Goal: Go to known website: Go to known website

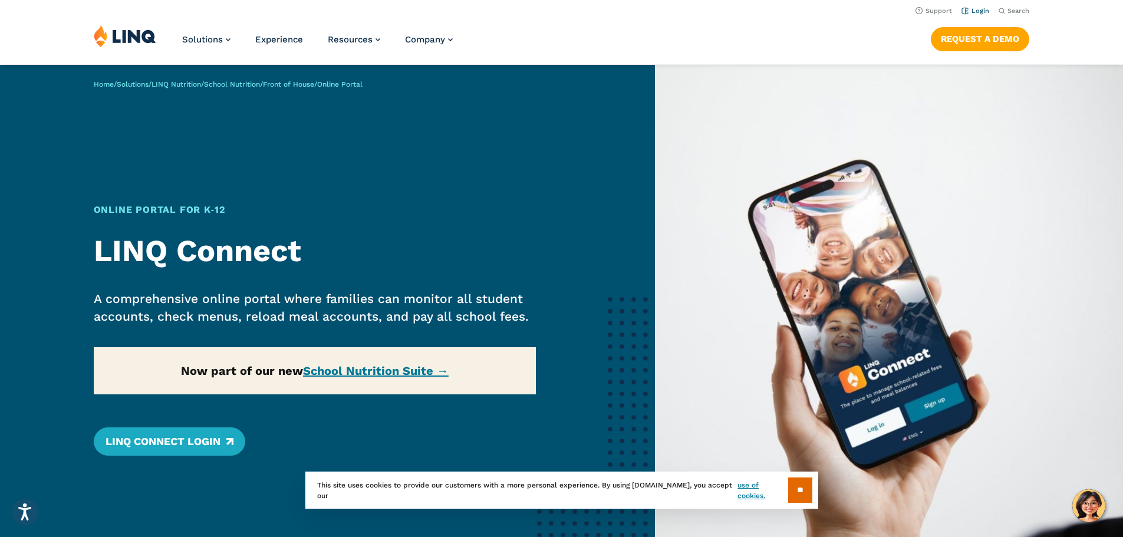
click at [985, 11] on li "Login" at bounding box center [975, 10] width 28 height 13
click at [970, 8] on link "Login" at bounding box center [975, 11] width 28 height 8
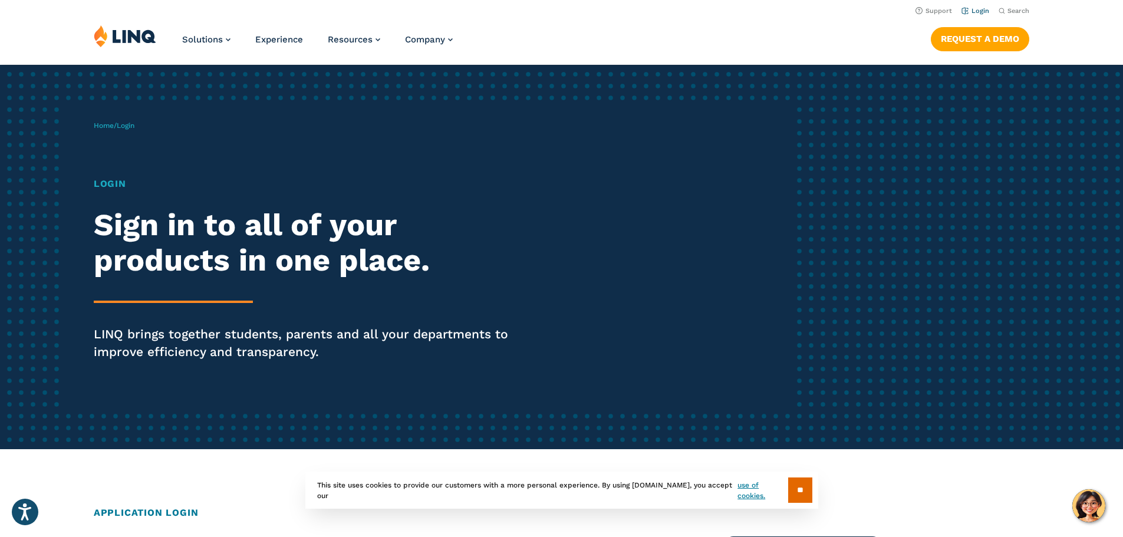
click at [977, 4] on li "Login" at bounding box center [975, 10] width 28 height 13
click at [974, 14] on link "Login" at bounding box center [975, 11] width 28 height 8
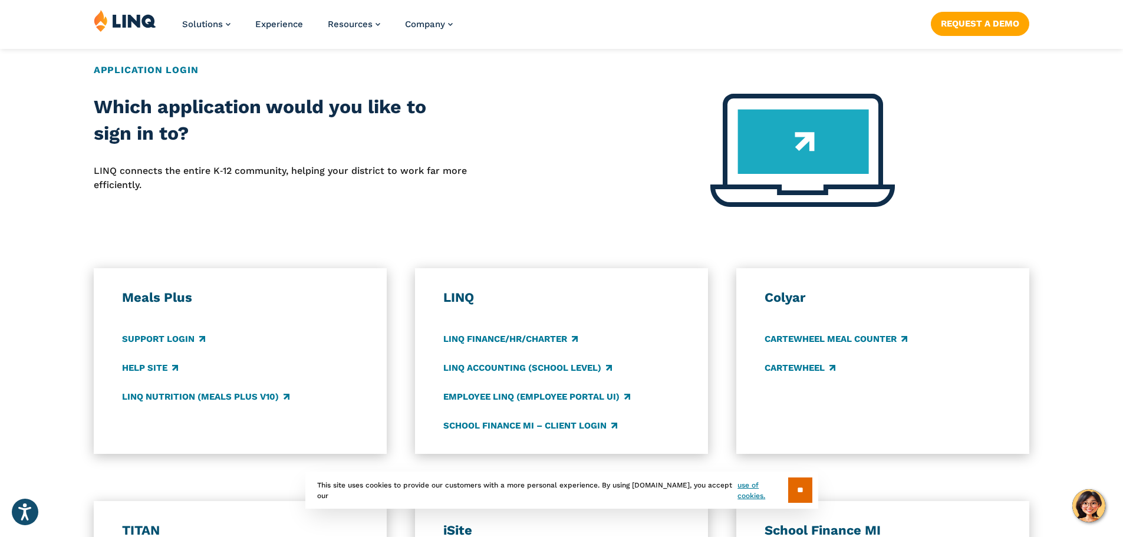
scroll to position [472, 0]
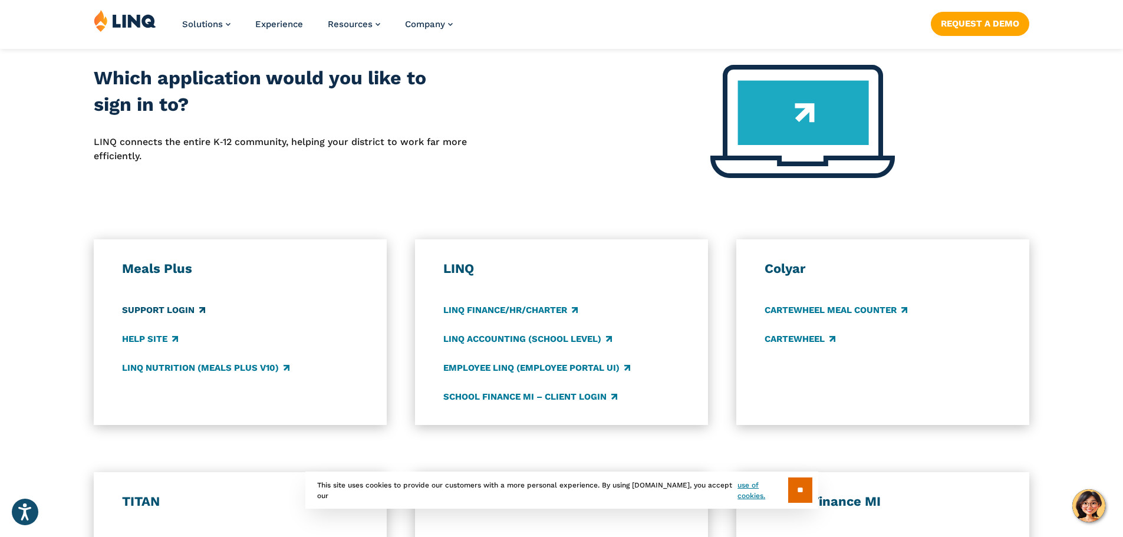
click at [199, 305] on link "Support Login" at bounding box center [163, 310] width 83 height 13
click at [582, 394] on link "School Finance MI – Client Login" at bounding box center [530, 396] width 174 height 13
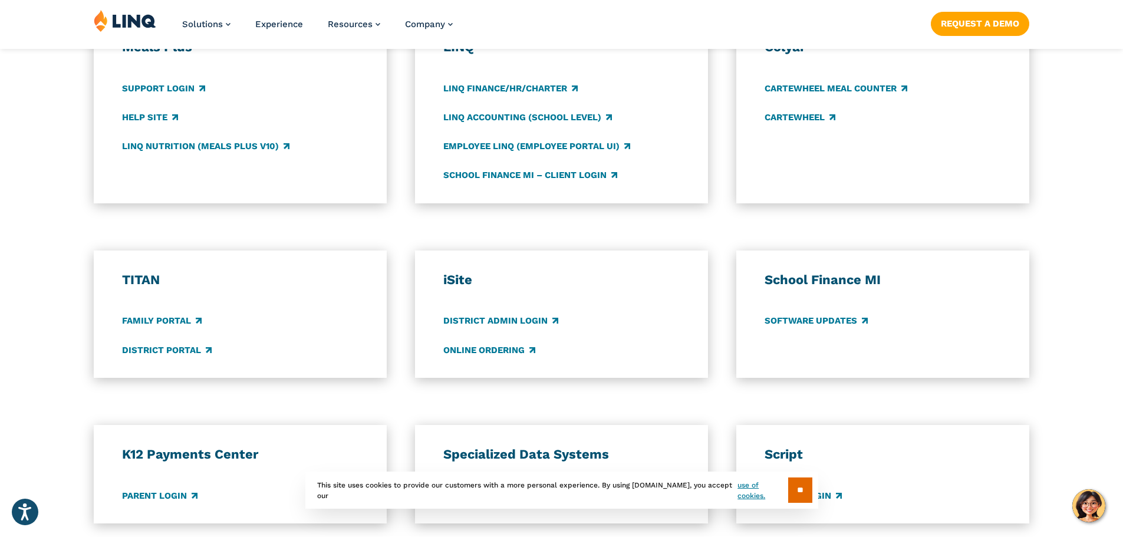
scroll to position [884, 0]
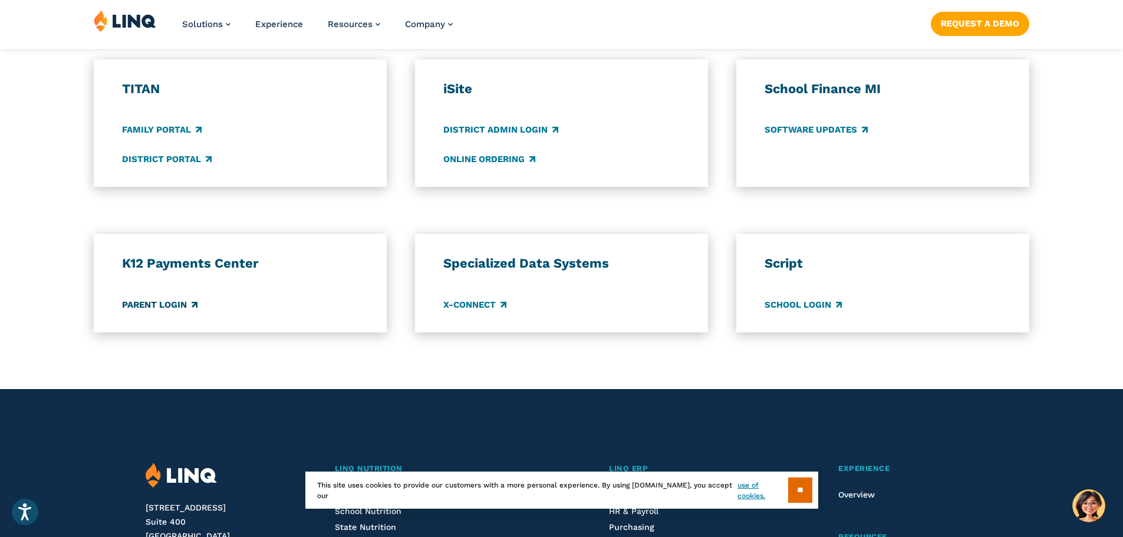
click at [178, 299] on link "Parent Login" at bounding box center [159, 304] width 75 height 13
